Goal: Information Seeking & Learning: Learn about a topic

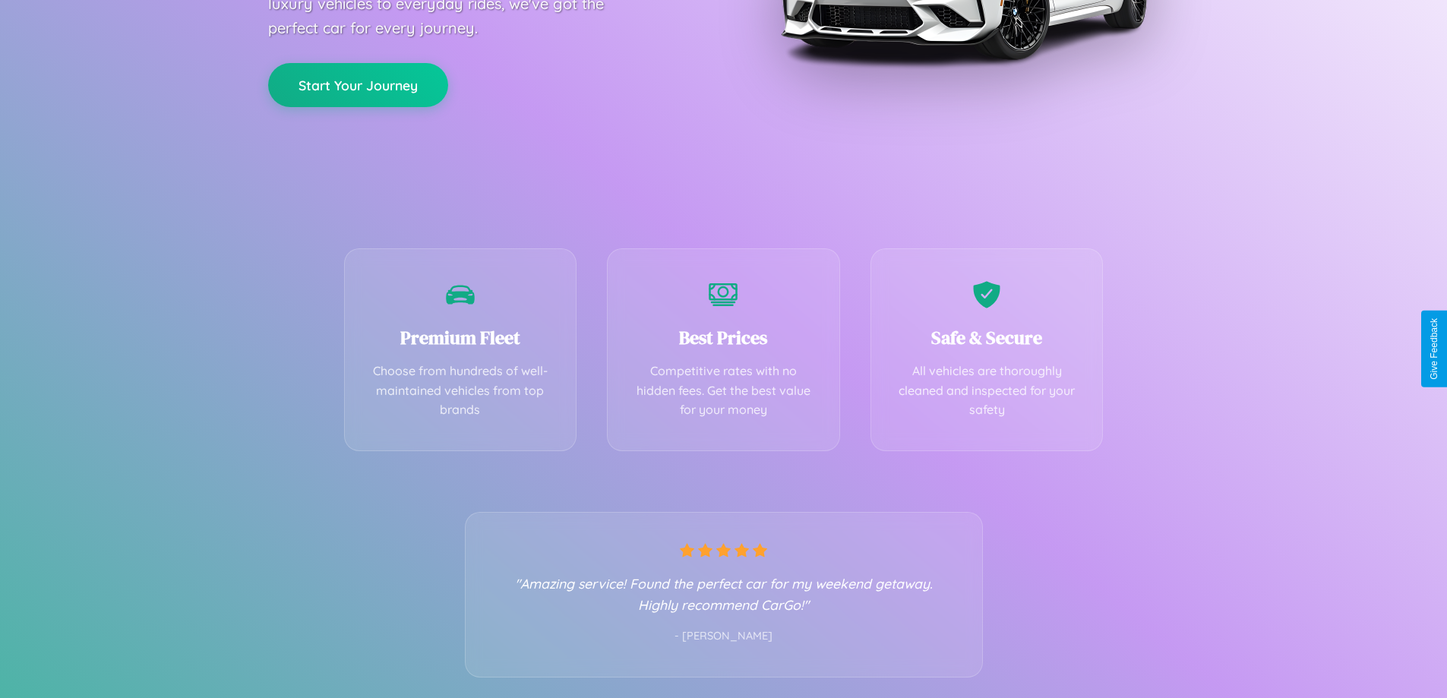
scroll to position [299, 0]
click at [723, 349] on div "Best Prices Competitive rates with no hidden fees. Get the best value for your …" at bounding box center [723, 345] width 233 height 203
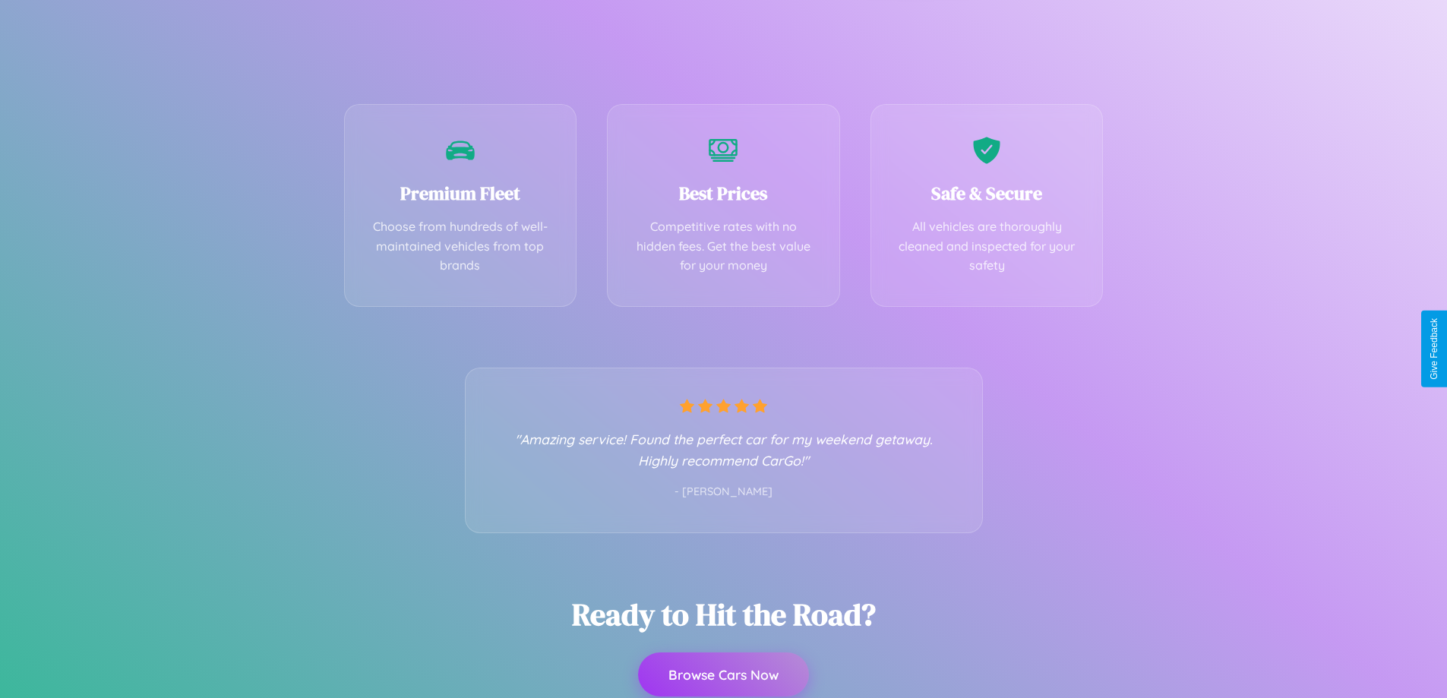
click at [723, 675] on button "Browse Cars Now" at bounding box center [723, 674] width 171 height 44
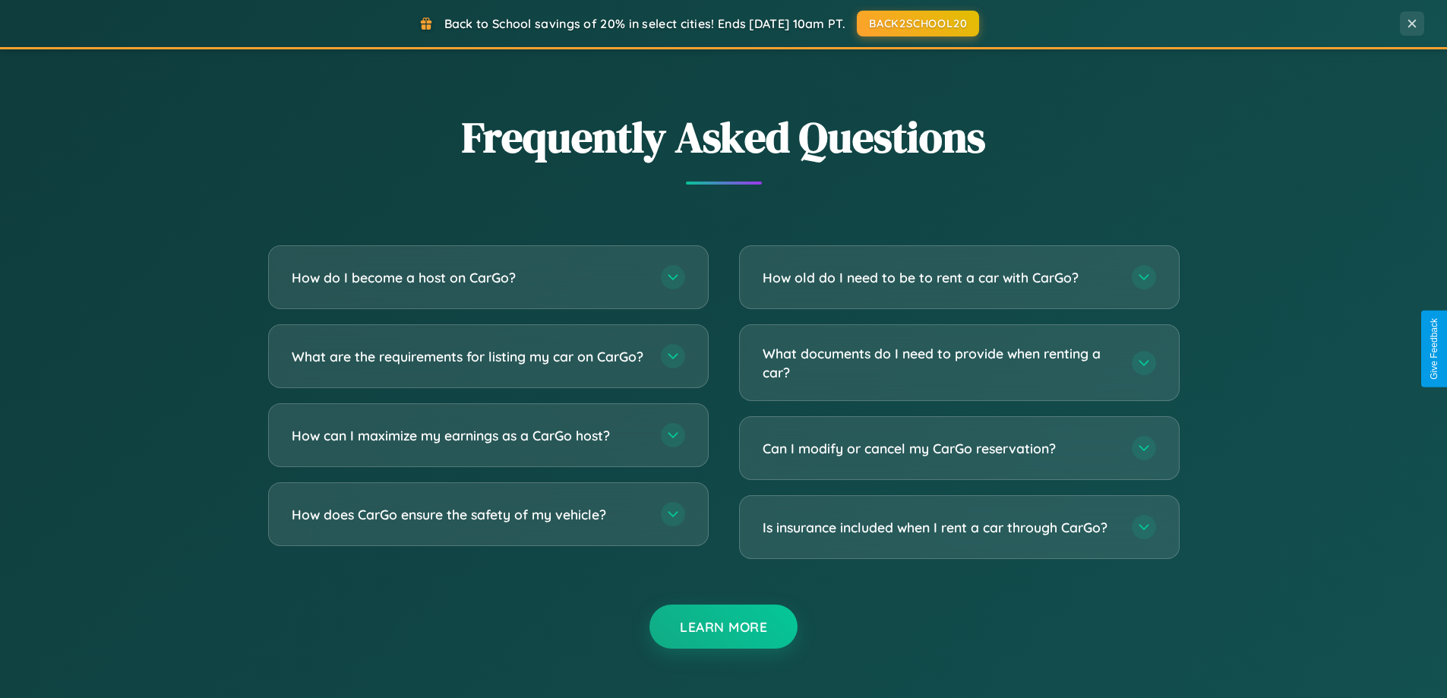
scroll to position [2922, 0]
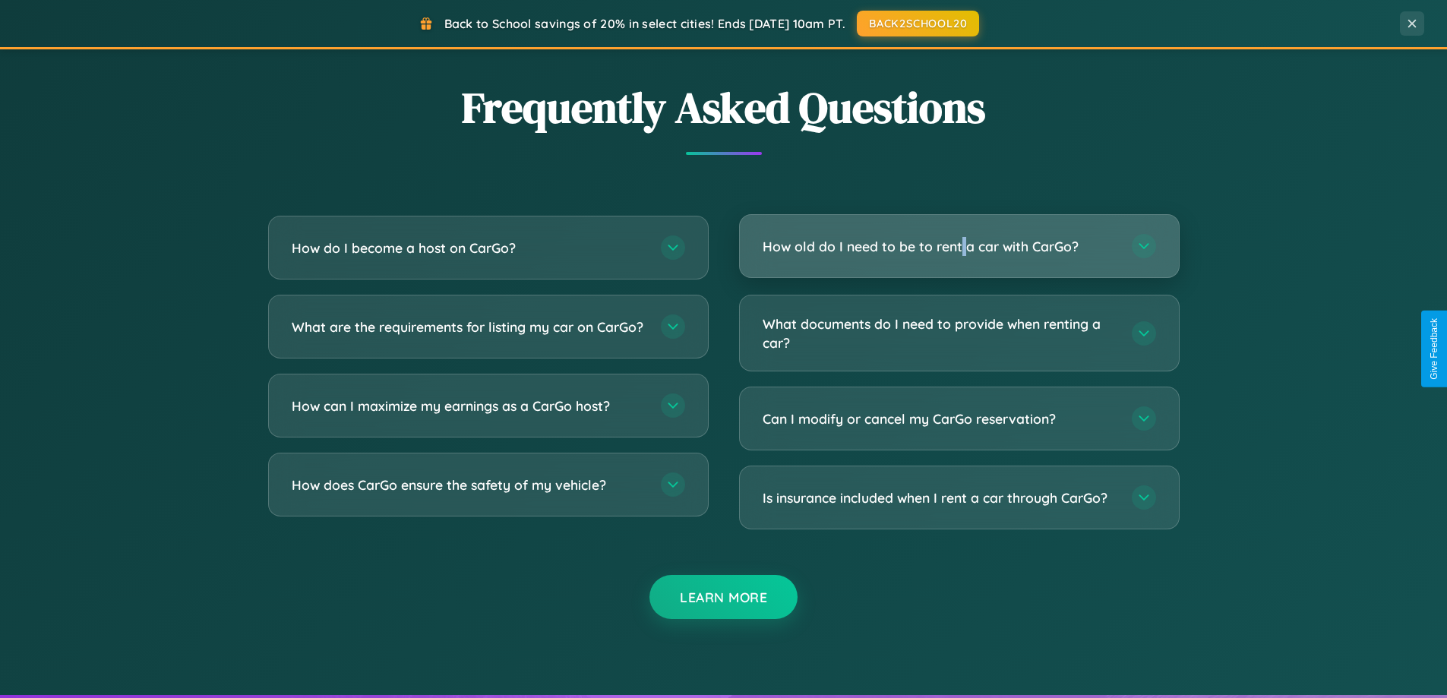
click at [958, 246] on h3 "How old do I need to be to rent a car with CarGo?" at bounding box center [939, 246] width 354 height 19
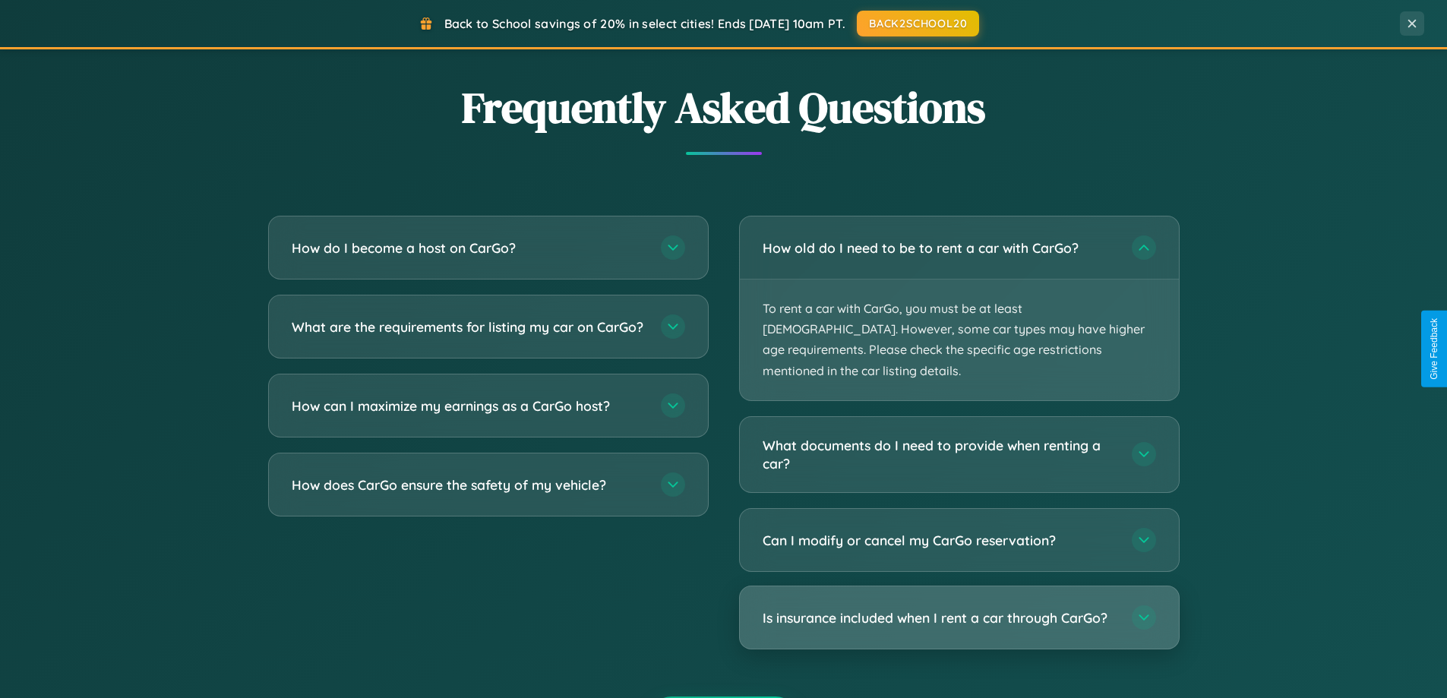
click at [958, 608] on h3 "Is insurance included when I rent a car through CarGo?" at bounding box center [939, 617] width 354 height 19
